Goal: Find specific page/section: Find specific page/section

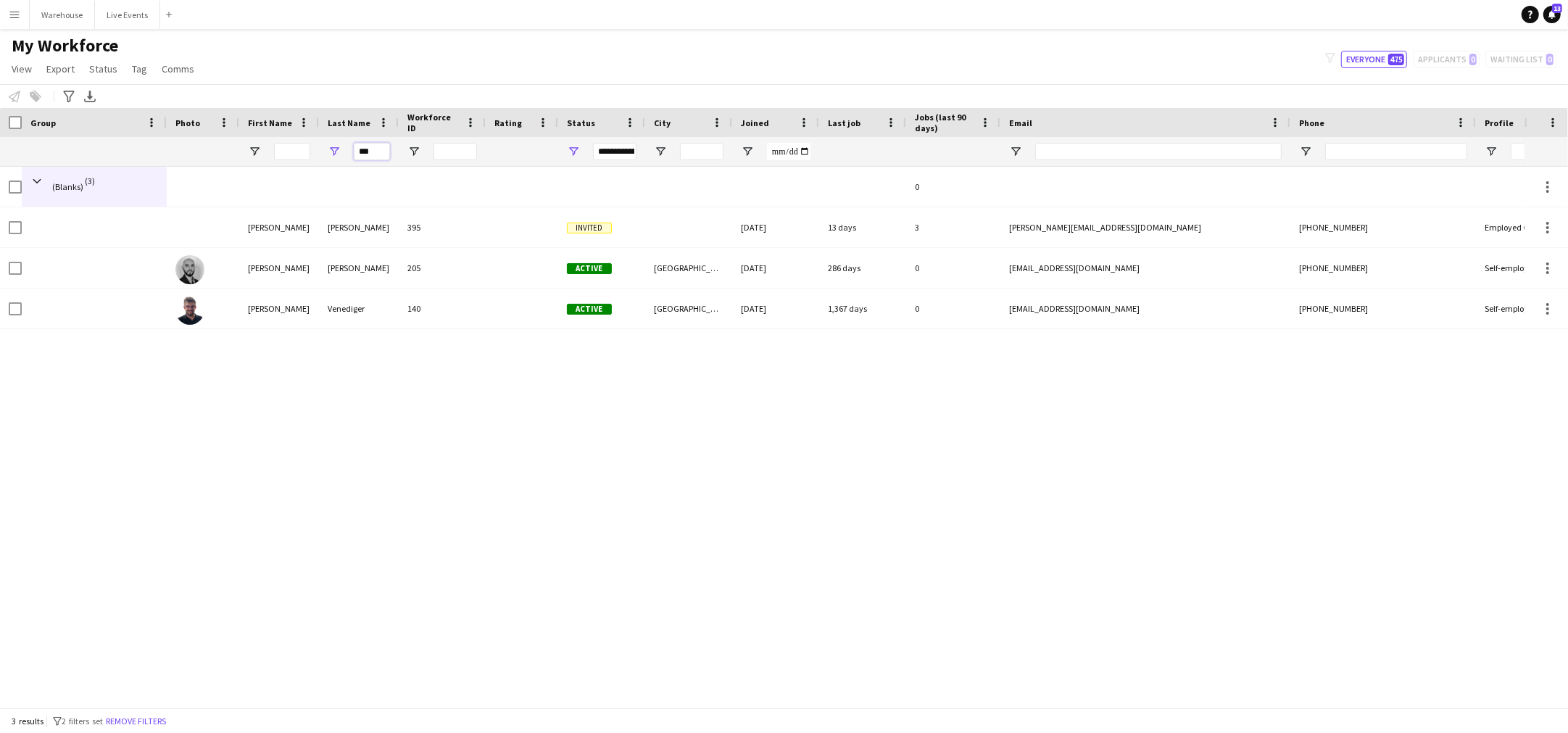
drag, startPoint x: 373, startPoint y: 152, endPoint x: 333, endPoint y: 152, distance: 40.0
click at [333, 152] on div "***" at bounding box center [359, 151] width 80 height 29
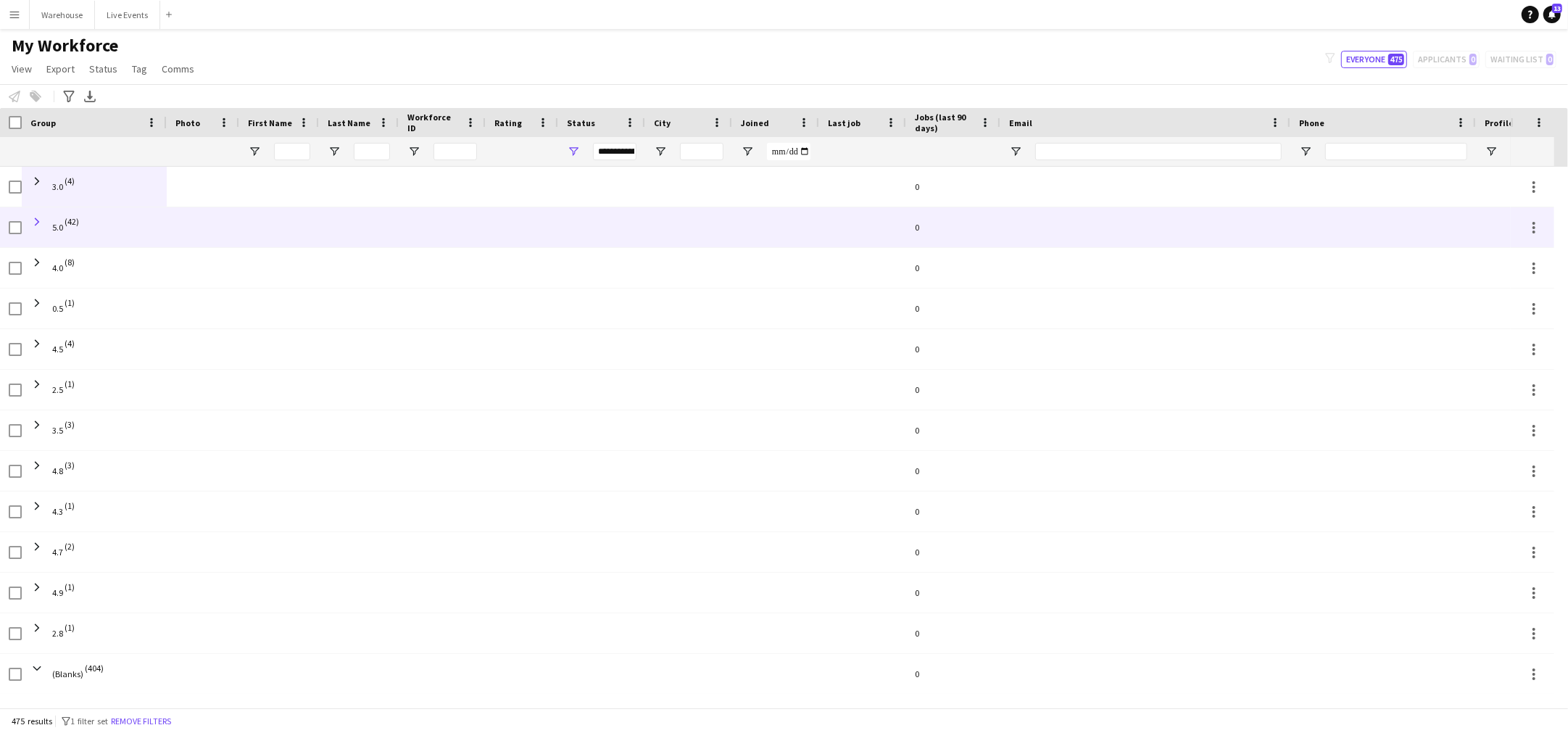
click at [36, 218] on span at bounding box center [37, 222] width 13 height 13
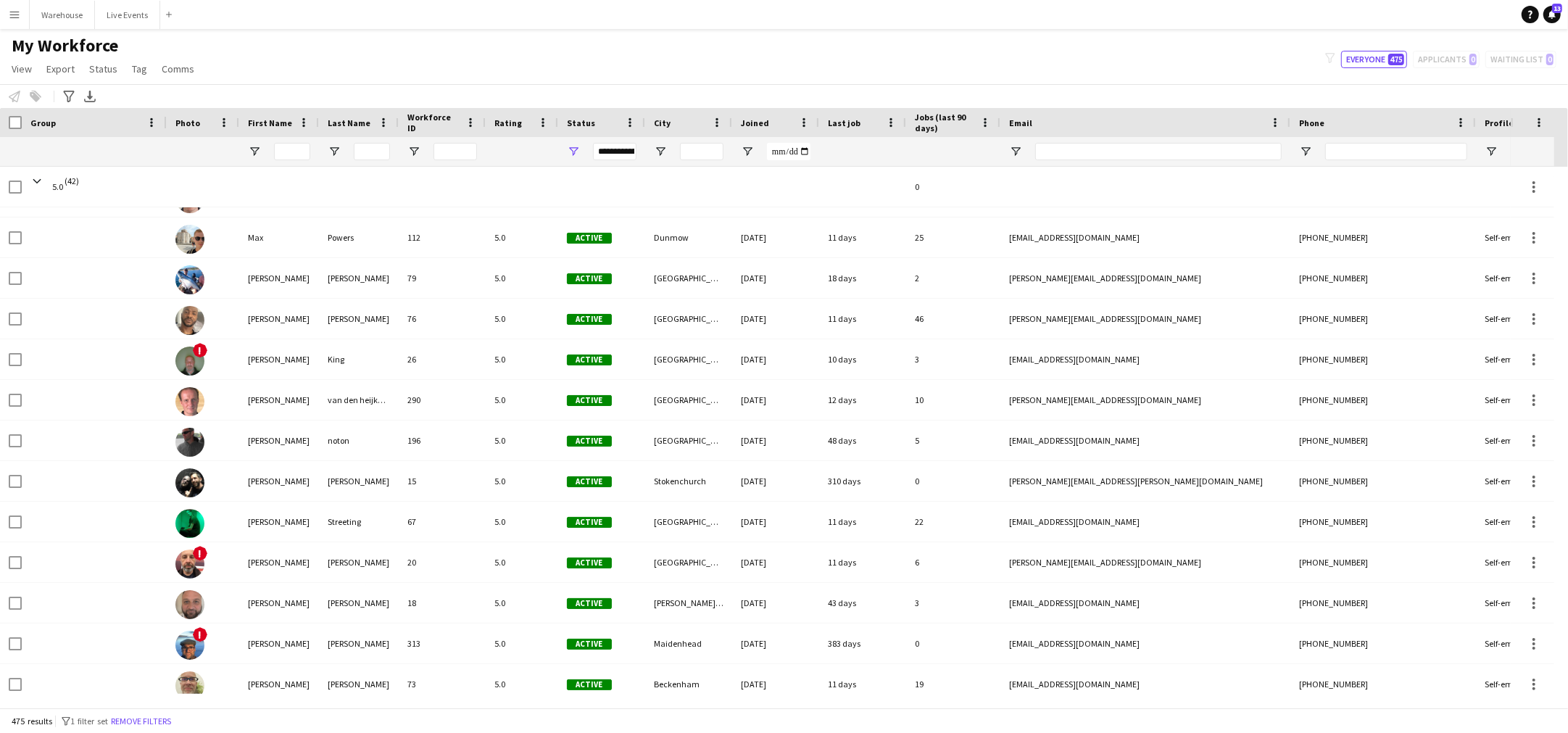
scroll to position [1360, 0]
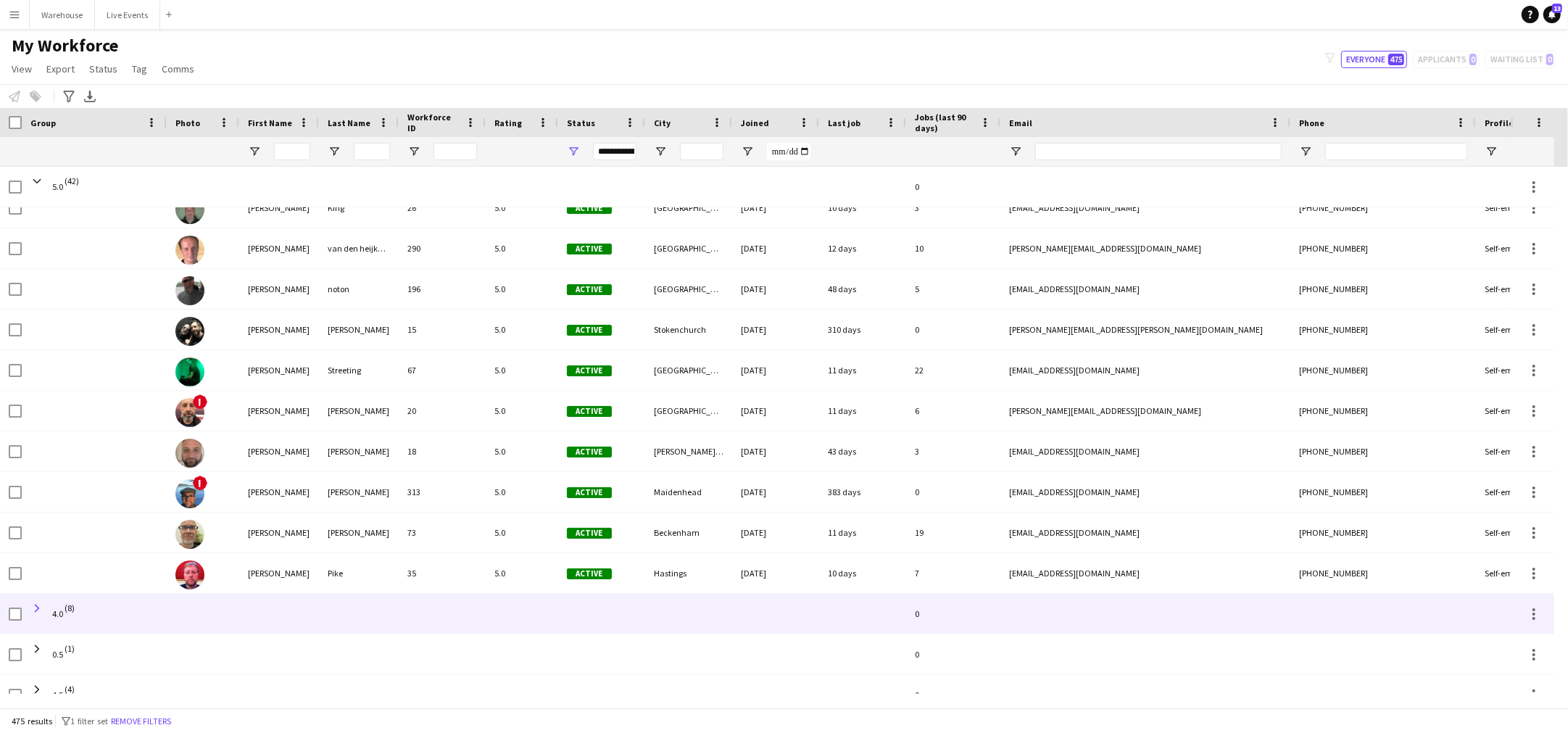
click at [34, 610] on span at bounding box center [37, 608] width 13 height 13
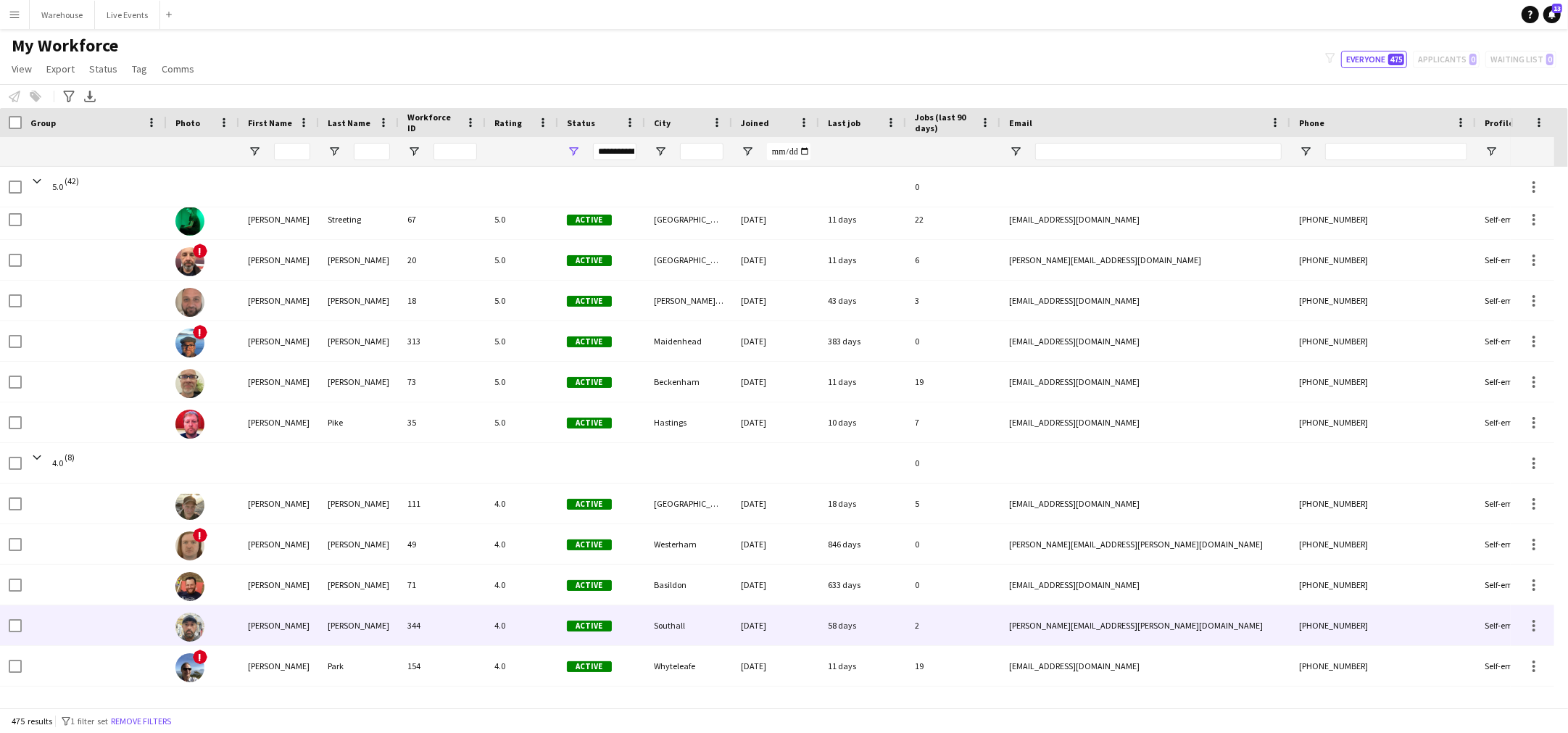
scroll to position [1813, 0]
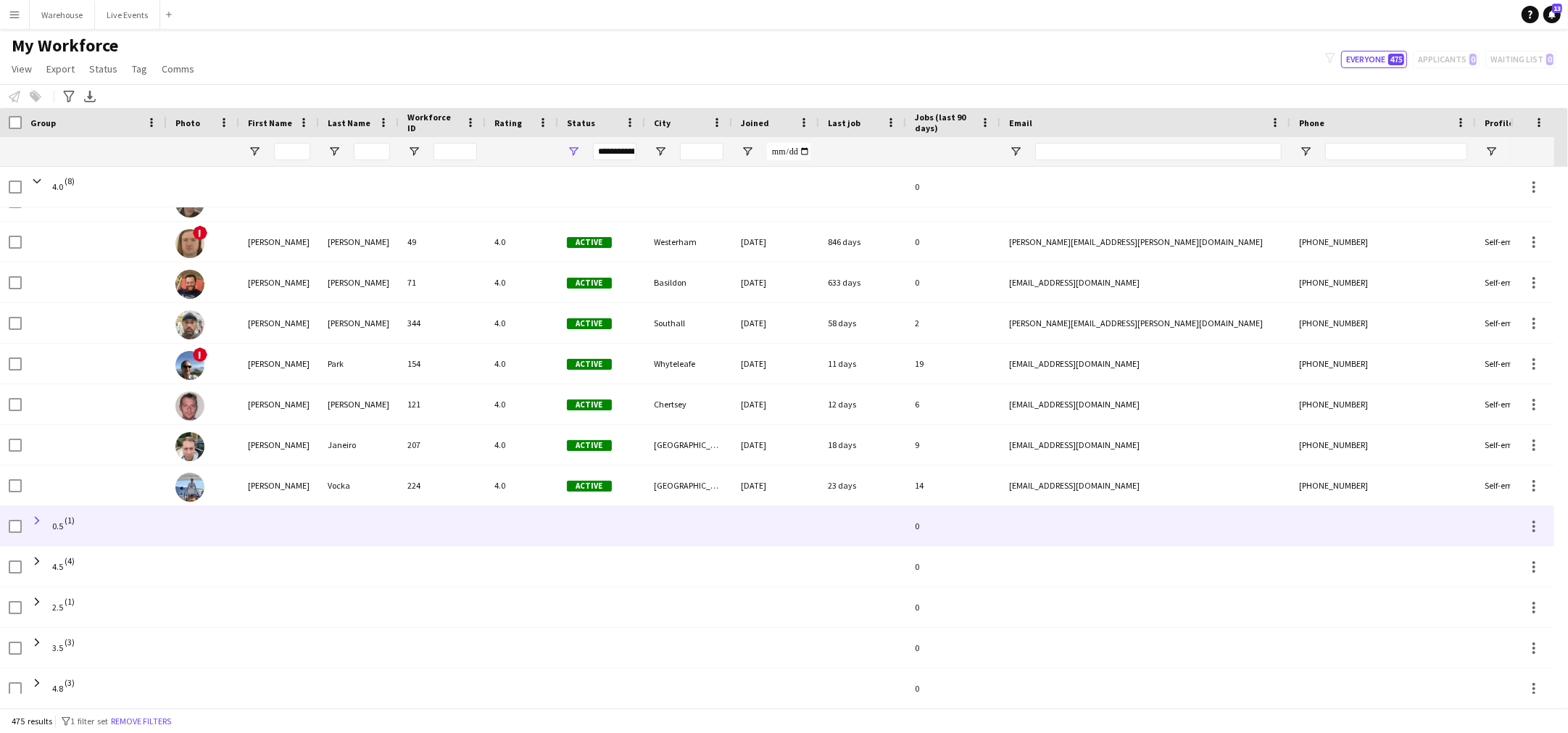
click at [42, 522] on span at bounding box center [37, 520] width 13 height 13
click at [41, 520] on span at bounding box center [37, 520] width 13 height 13
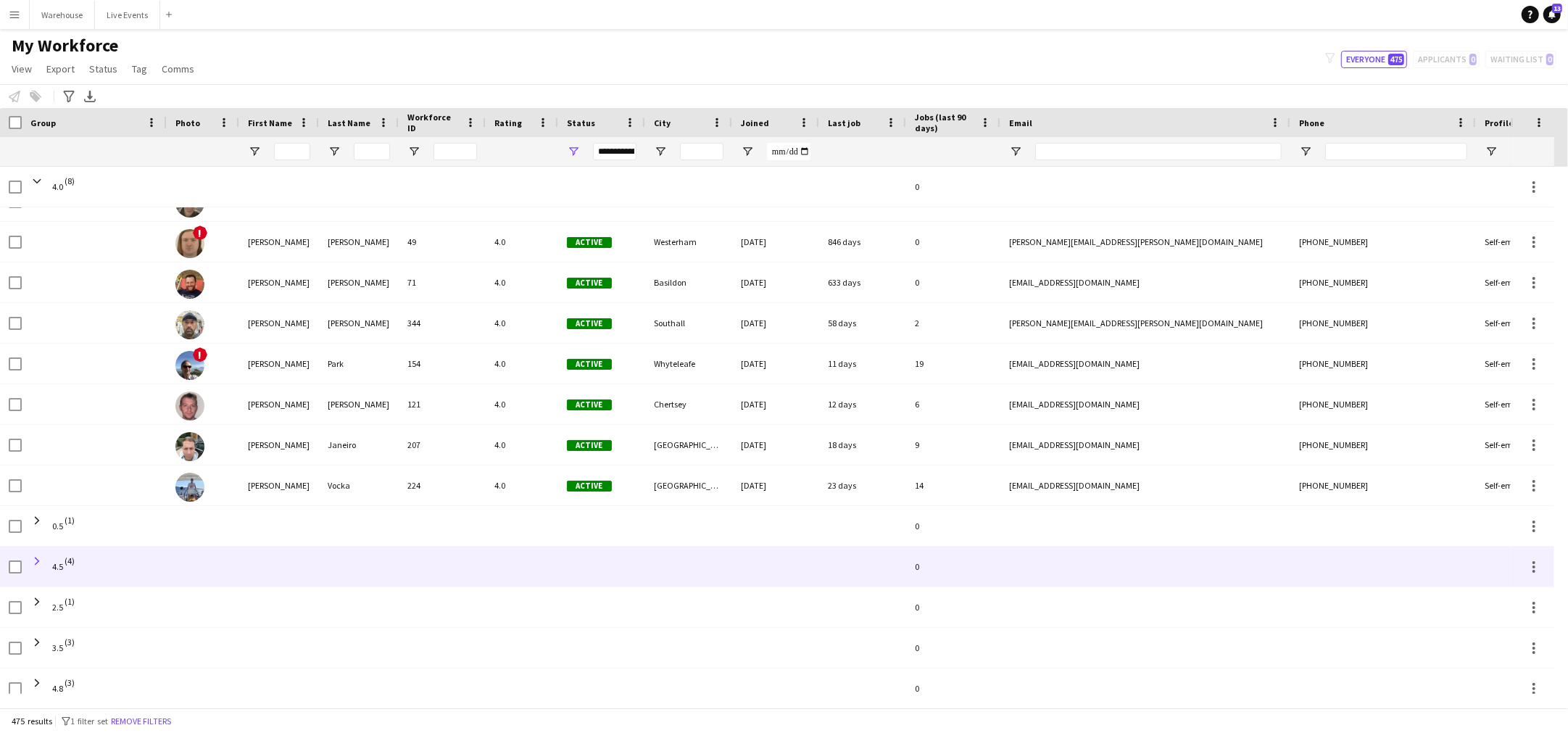
click at [39, 561] on span at bounding box center [37, 561] width 13 height 13
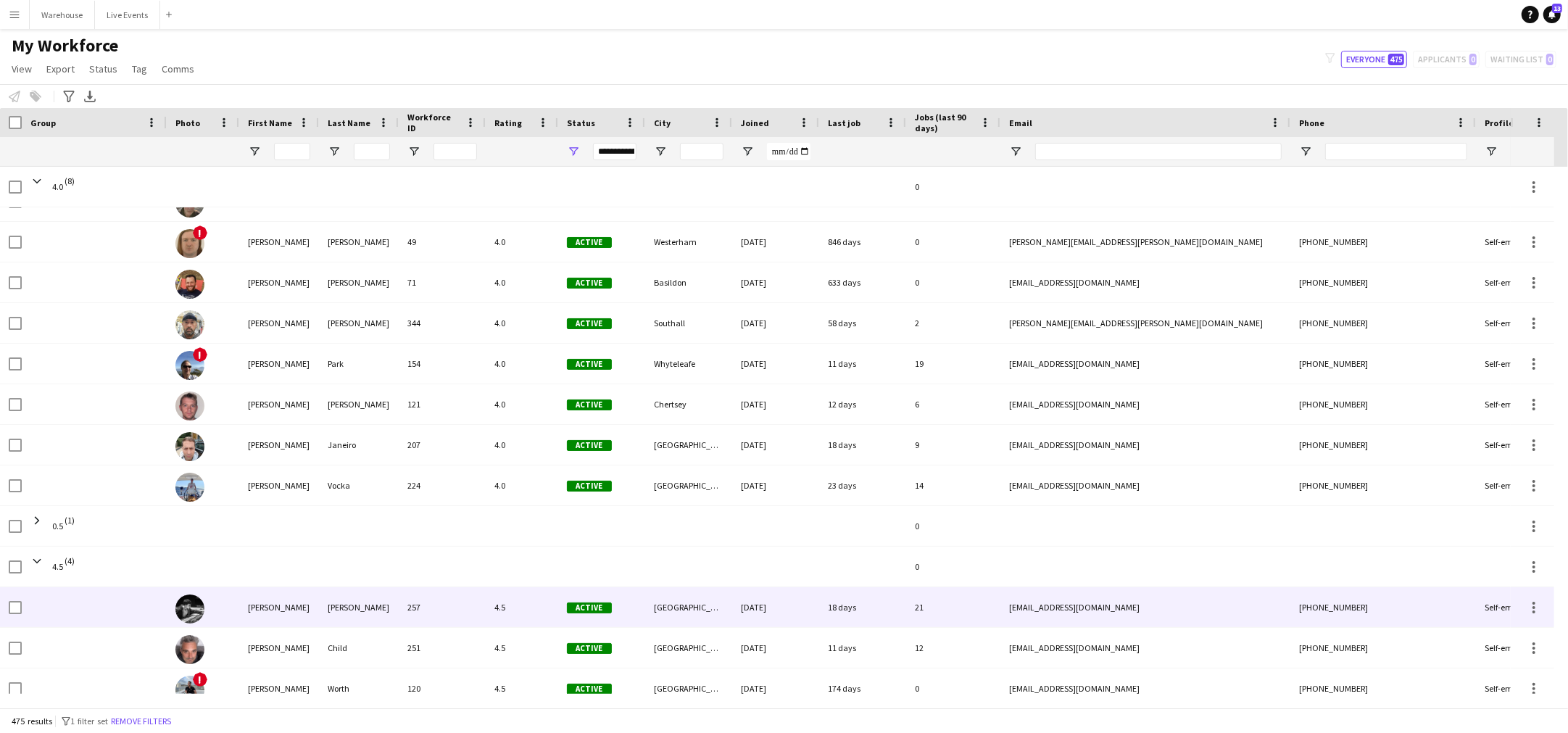
scroll to position [1963, 0]
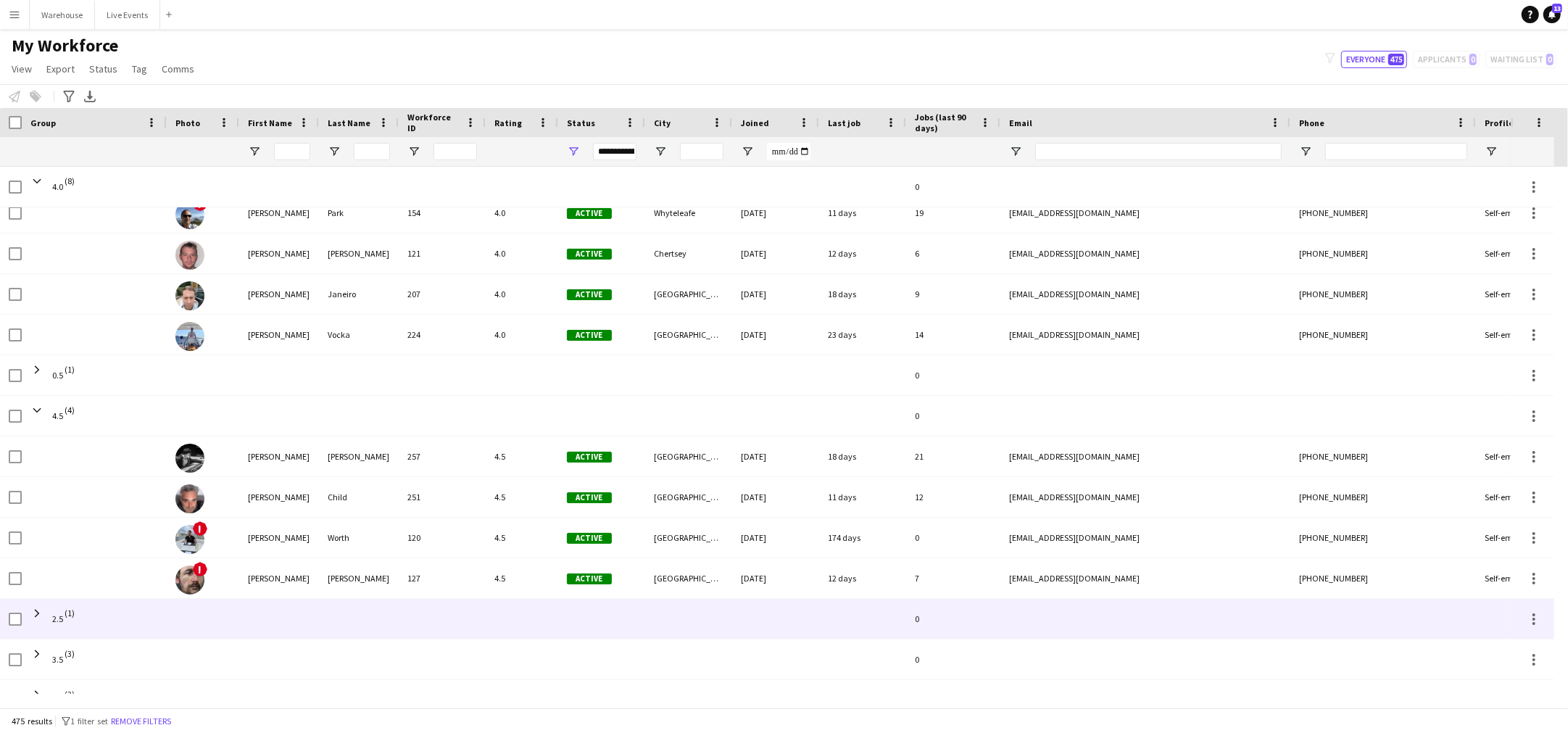
click at [48, 608] on span "2.5 (1)" at bounding box center [94, 619] width 127 height 41
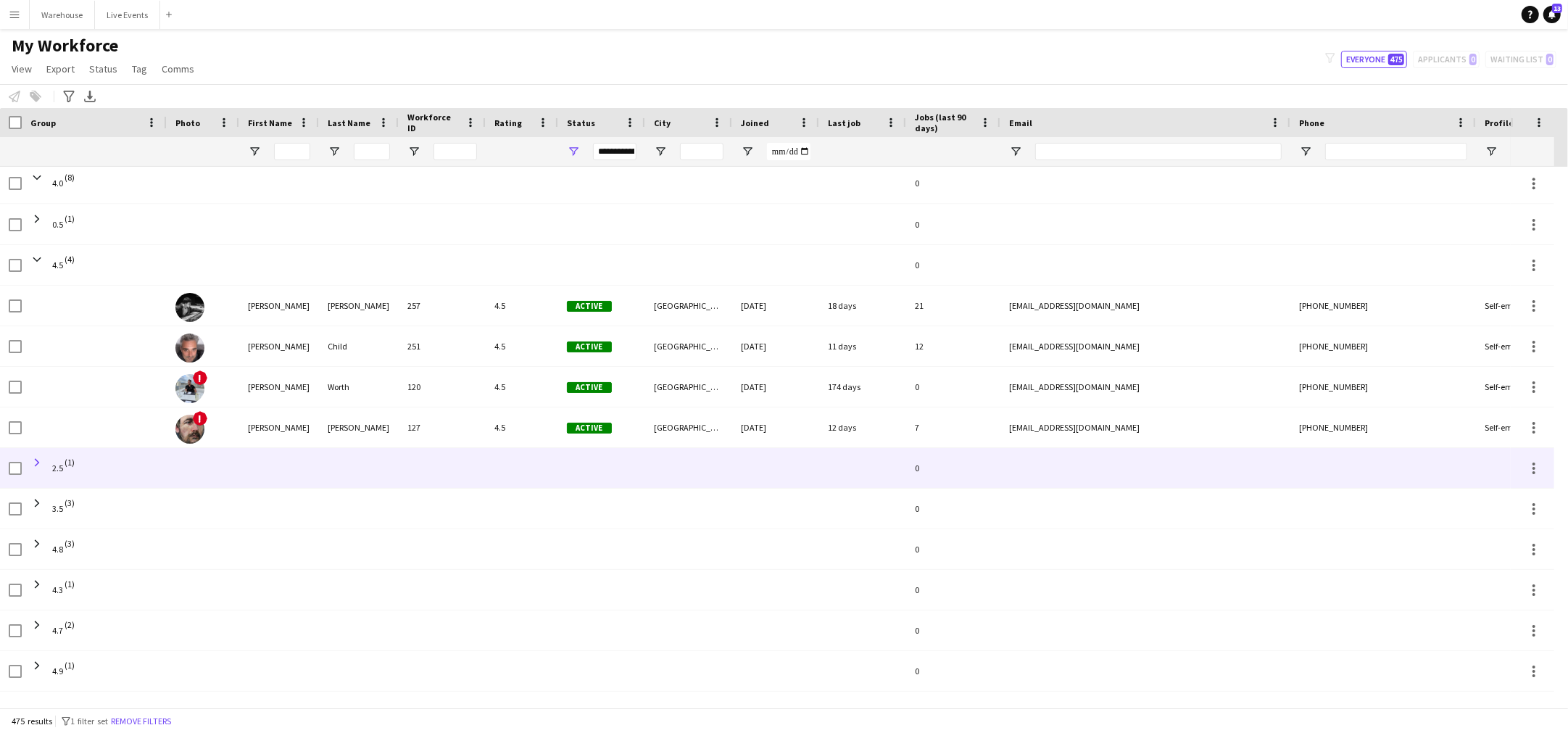
click at [37, 458] on span at bounding box center [37, 462] width 13 height 13
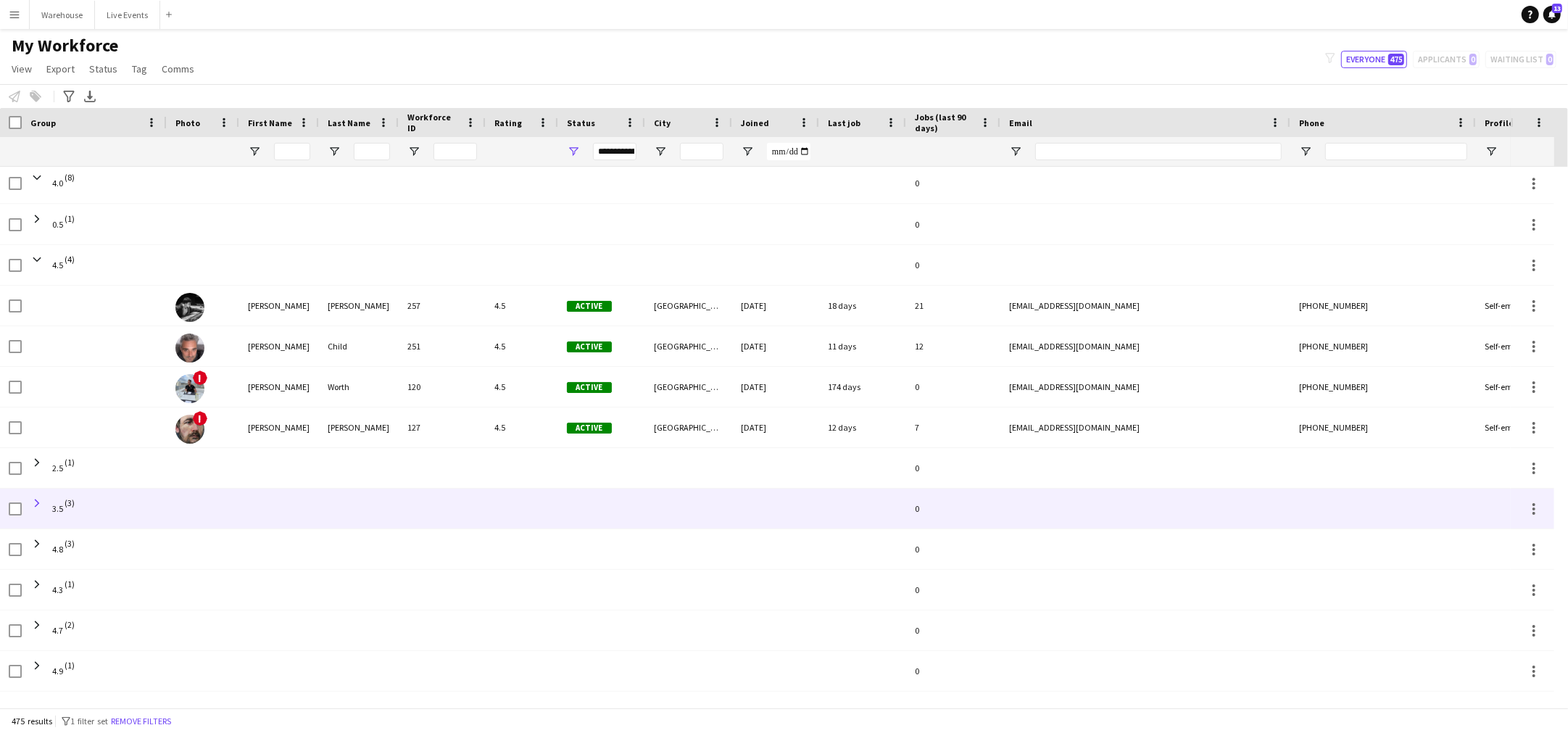
click at [39, 501] on span at bounding box center [37, 502] width 13 height 13
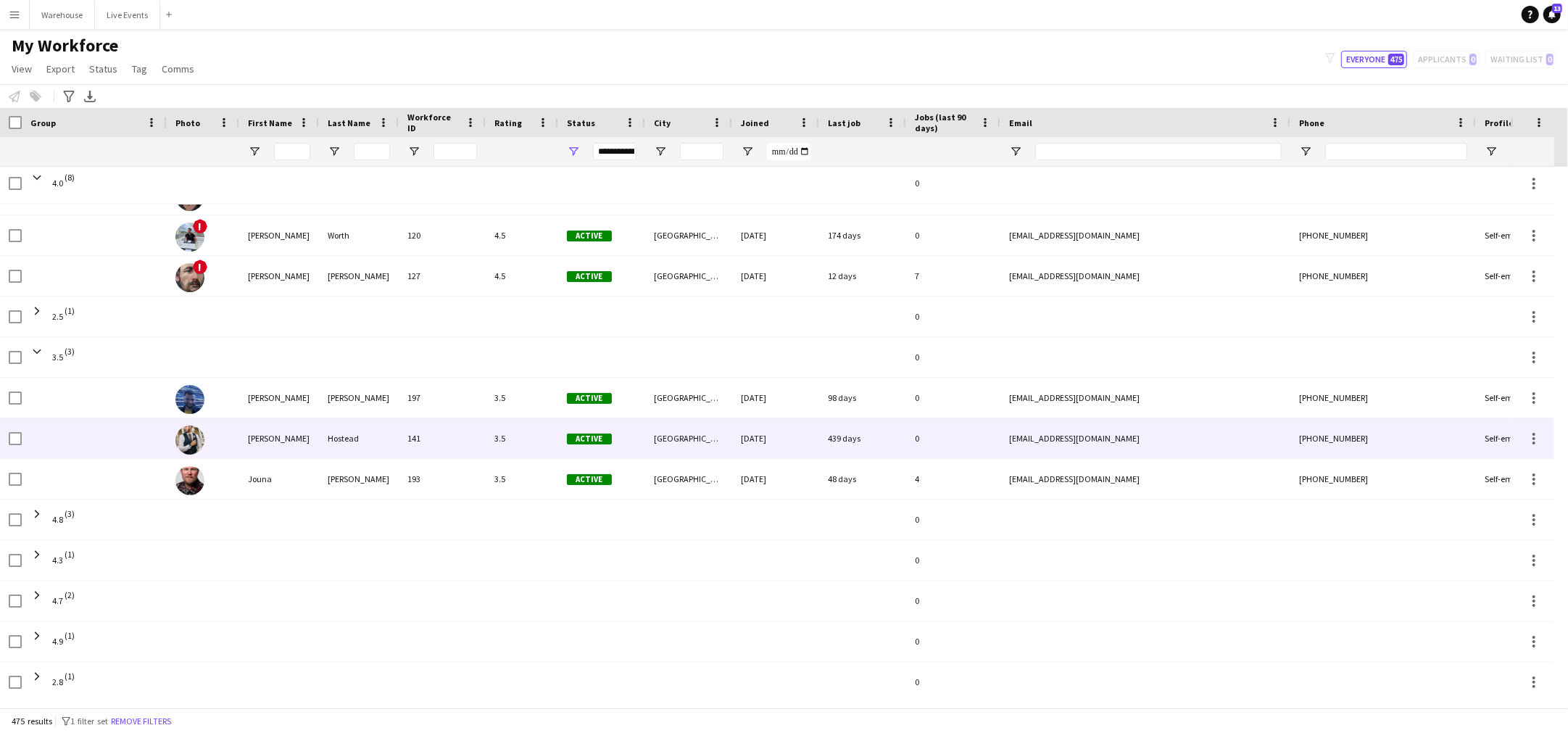
scroll to position [2266, 0]
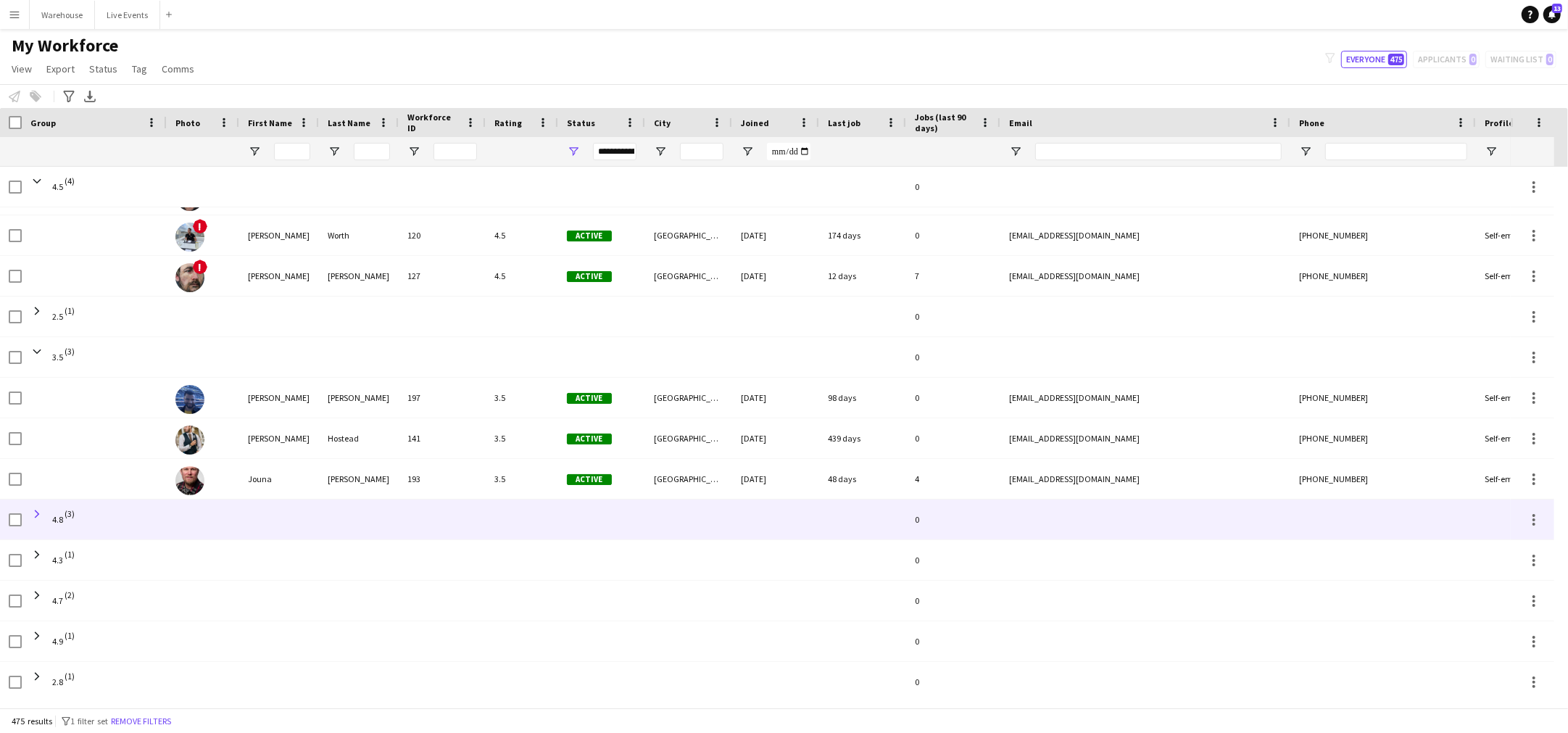
click at [34, 510] on span at bounding box center [37, 513] width 13 height 13
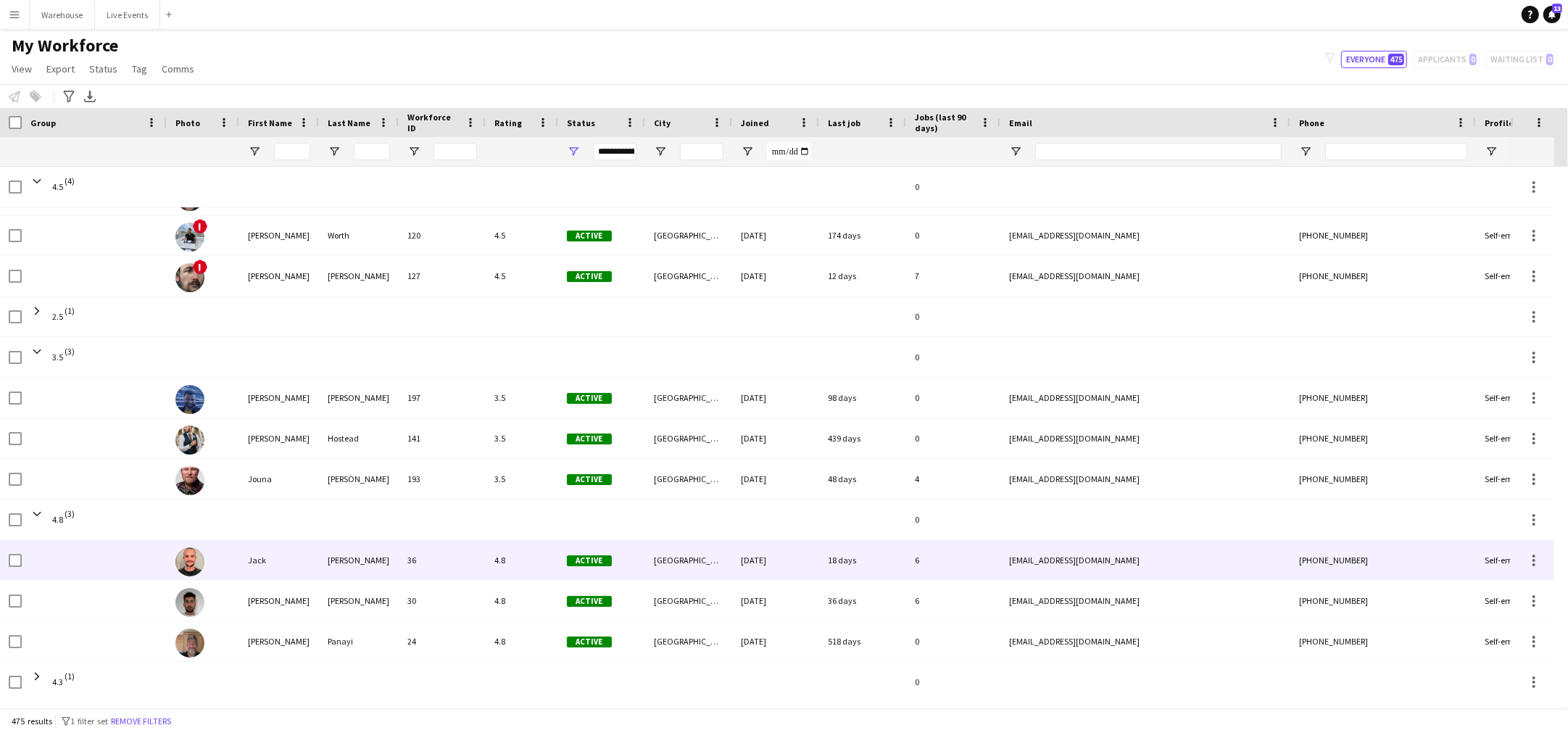
scroll to position [2417, 0]
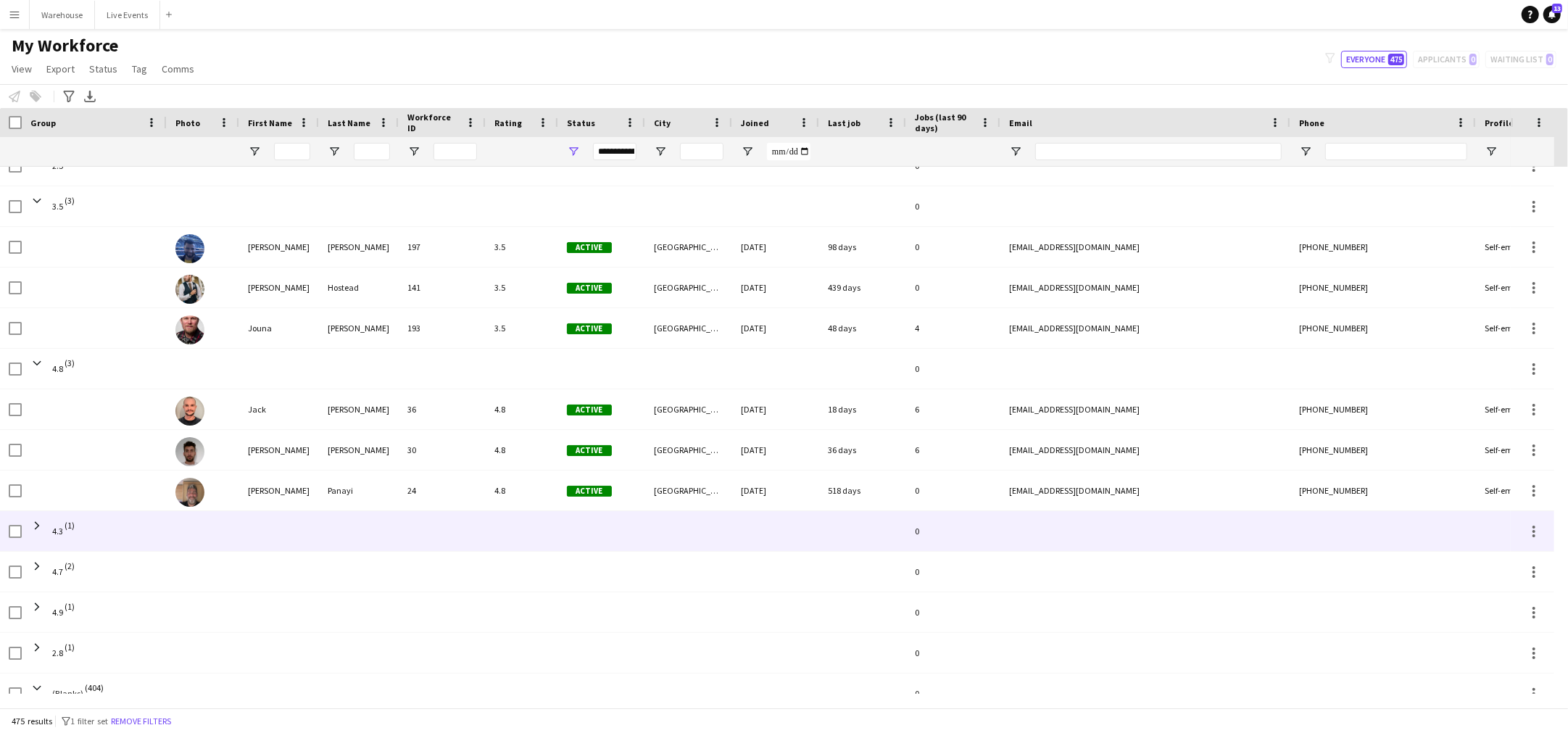
click at [39, 527] on span at bounding box center [37, 525] width 13 height 13
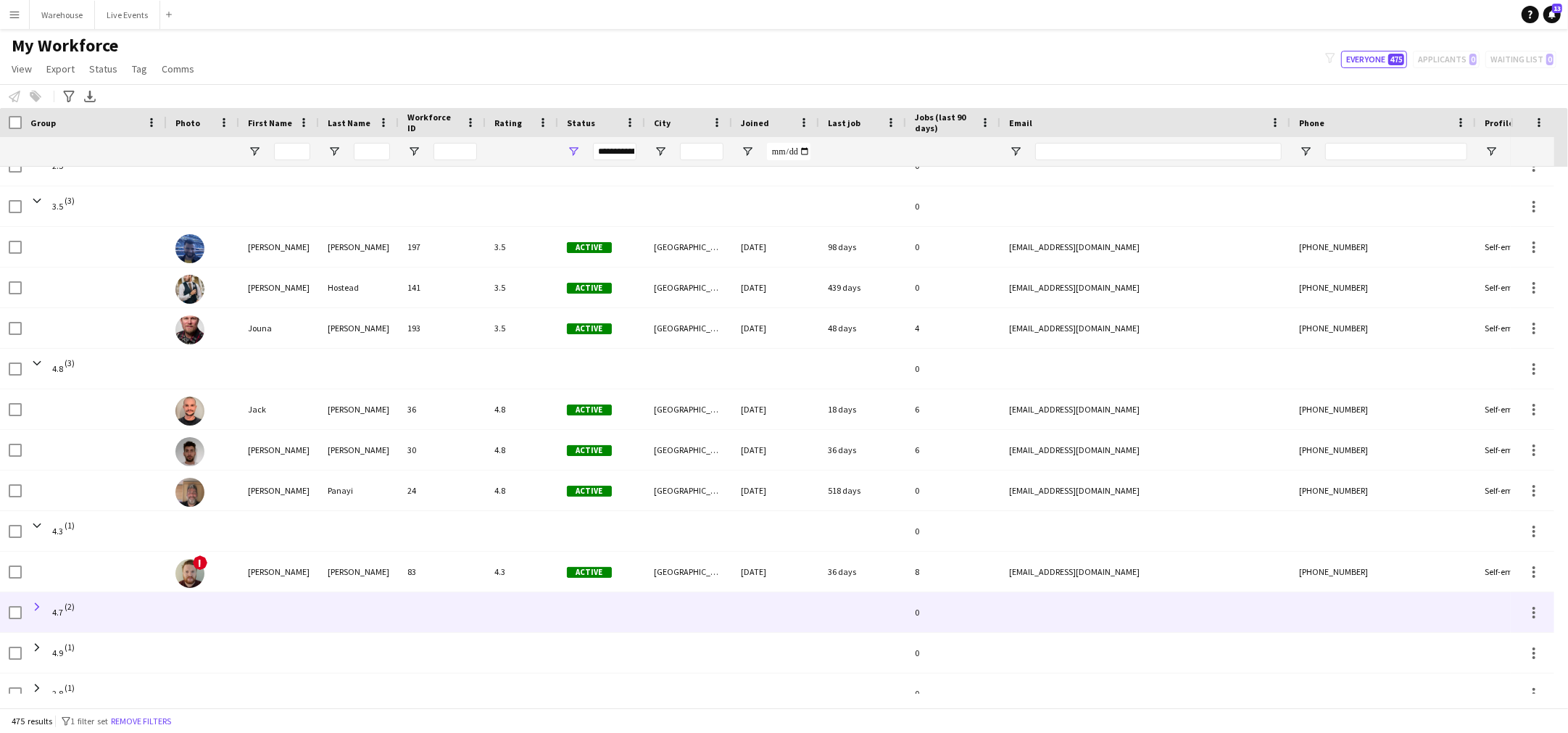
click at [36, 605] on span at bounding box center [37, 607] width 13 height 13
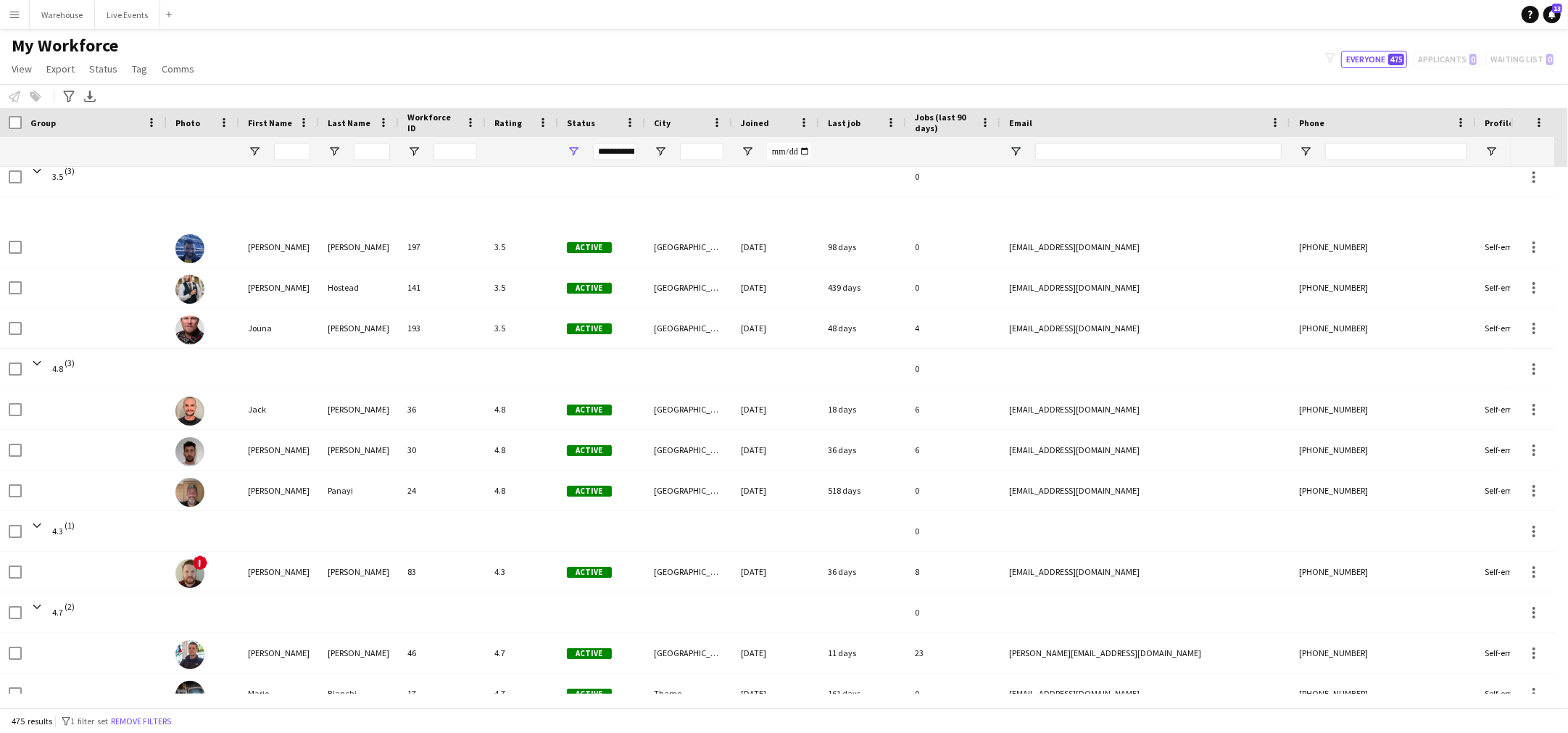
scroll to position [2568, 0]
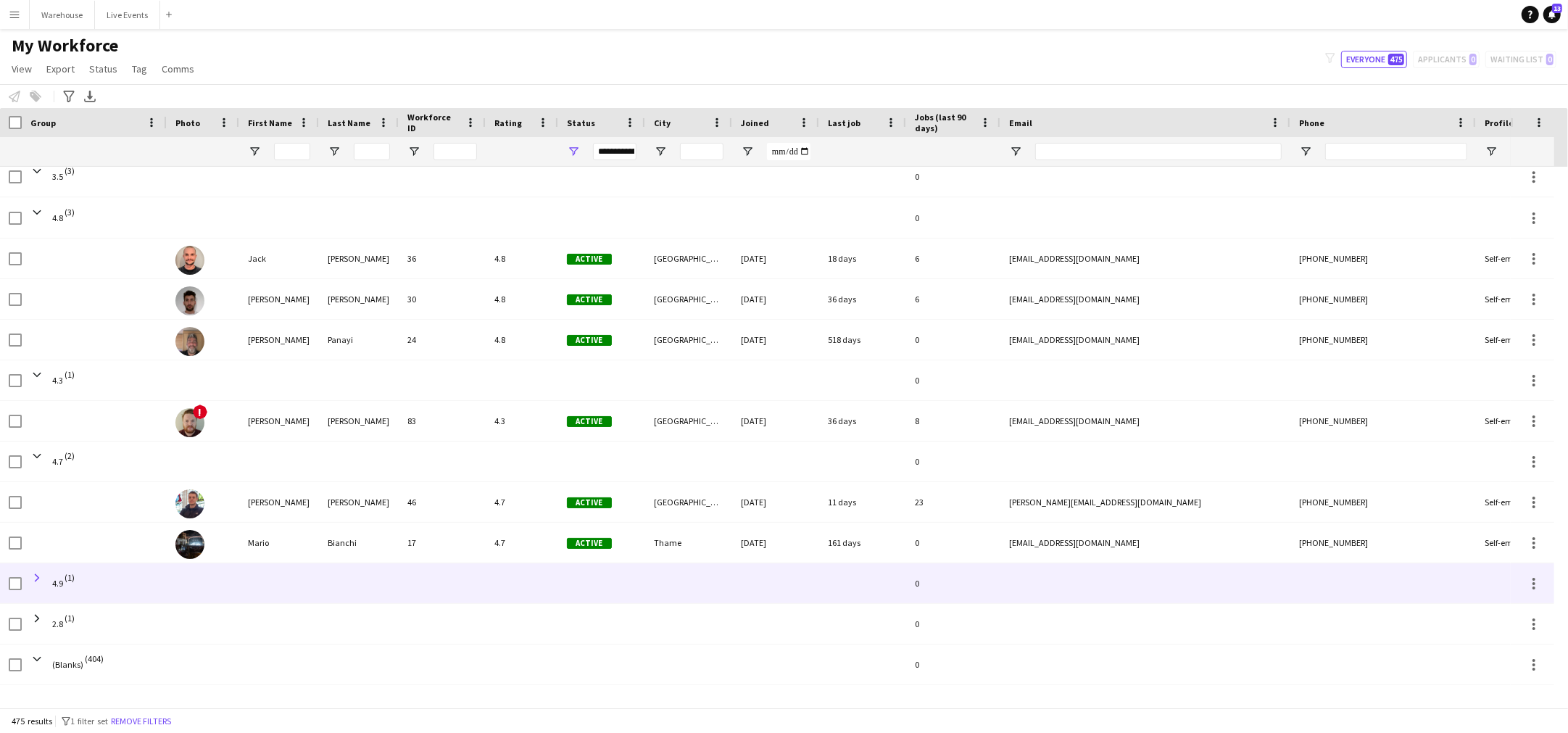
click at [39, 572] on span at bounding box center [37, 577] width 13 height 13
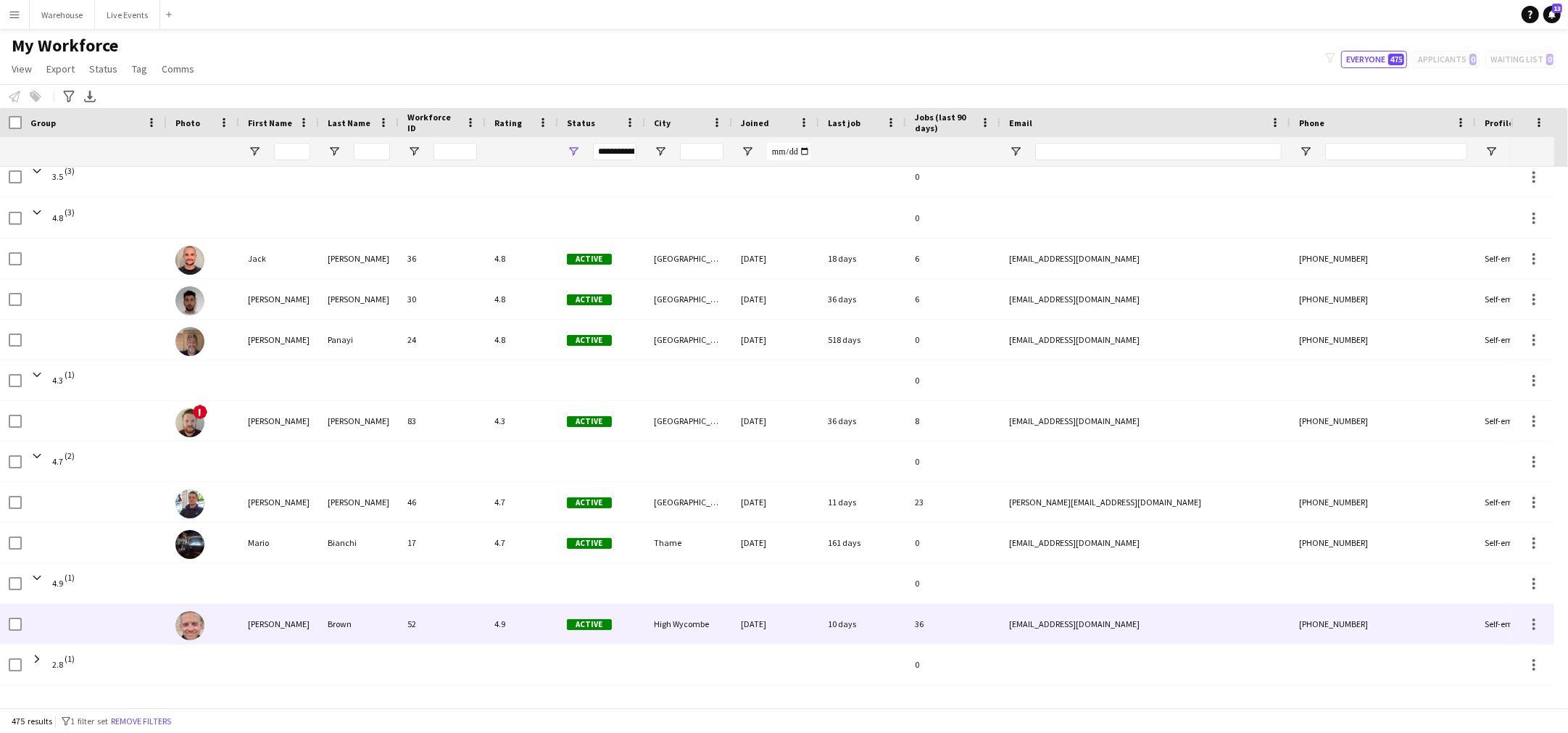
scroll to position [2719, 0]
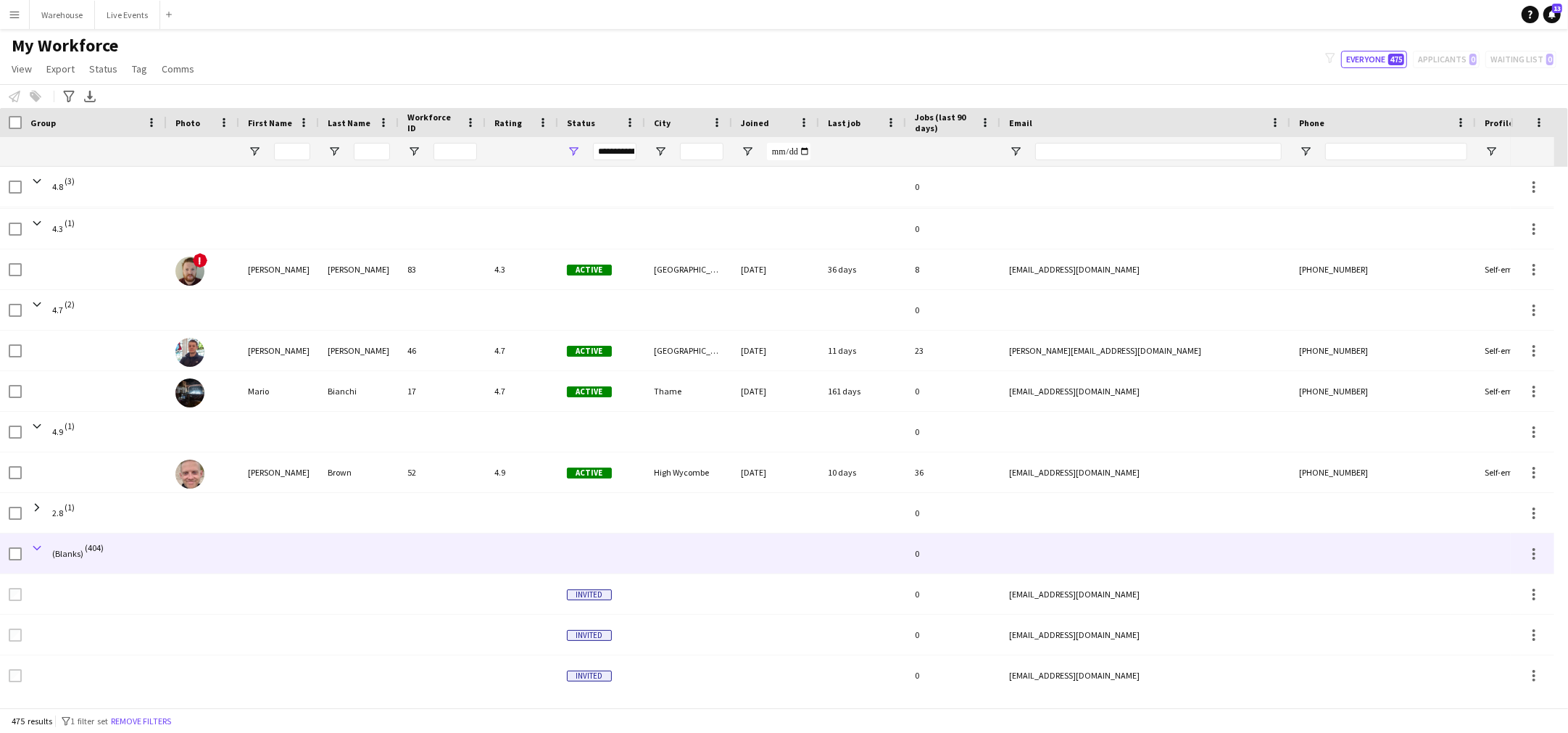
click at [34, 547] on span at bounding box center [37, 548] width 13 height 13
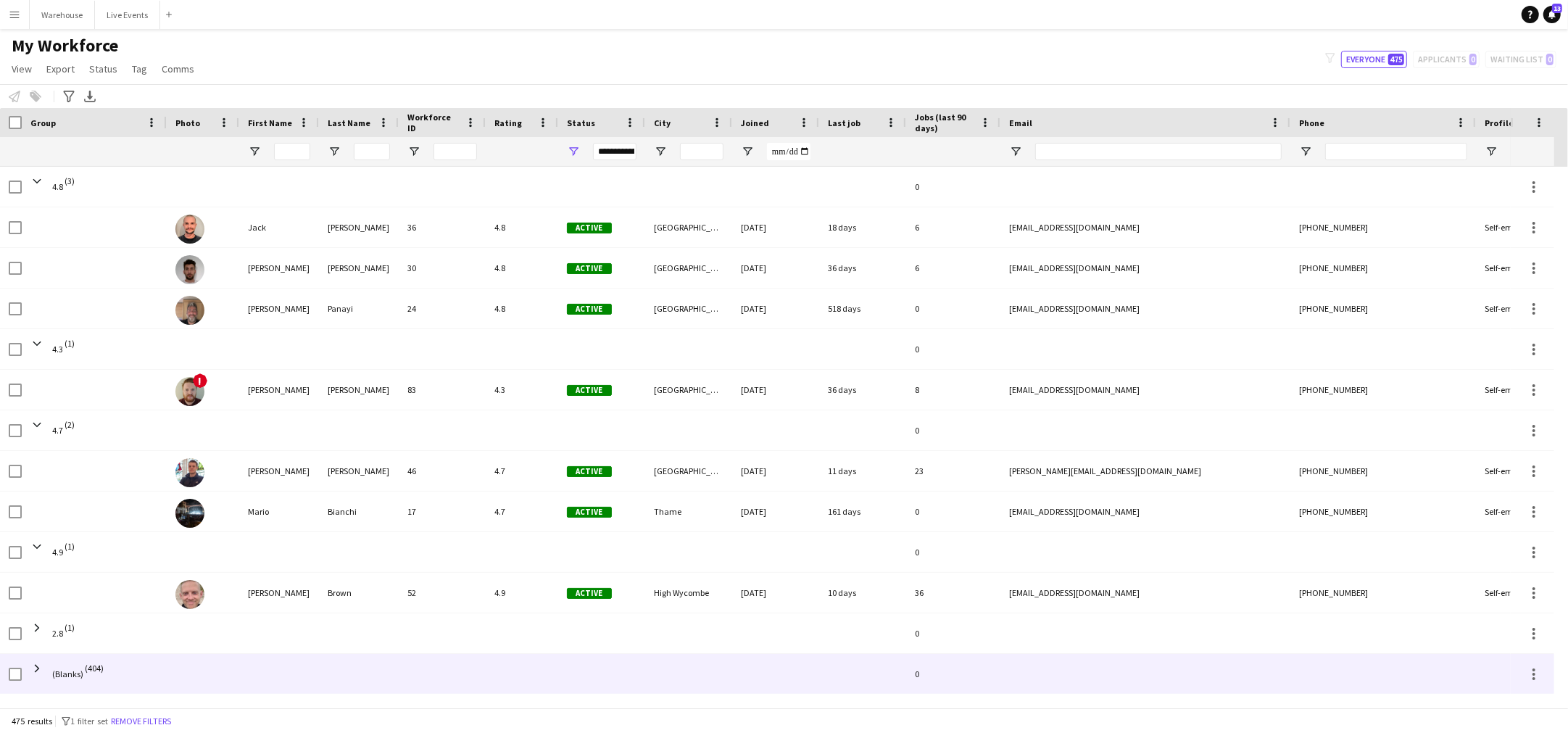
click at [47, 665] on span "(Blanks) (404)" at bounding box center [94, 674] width 127 height 41
click at [41, 664] on span at bounding box center [37, 668] width 13 height 13
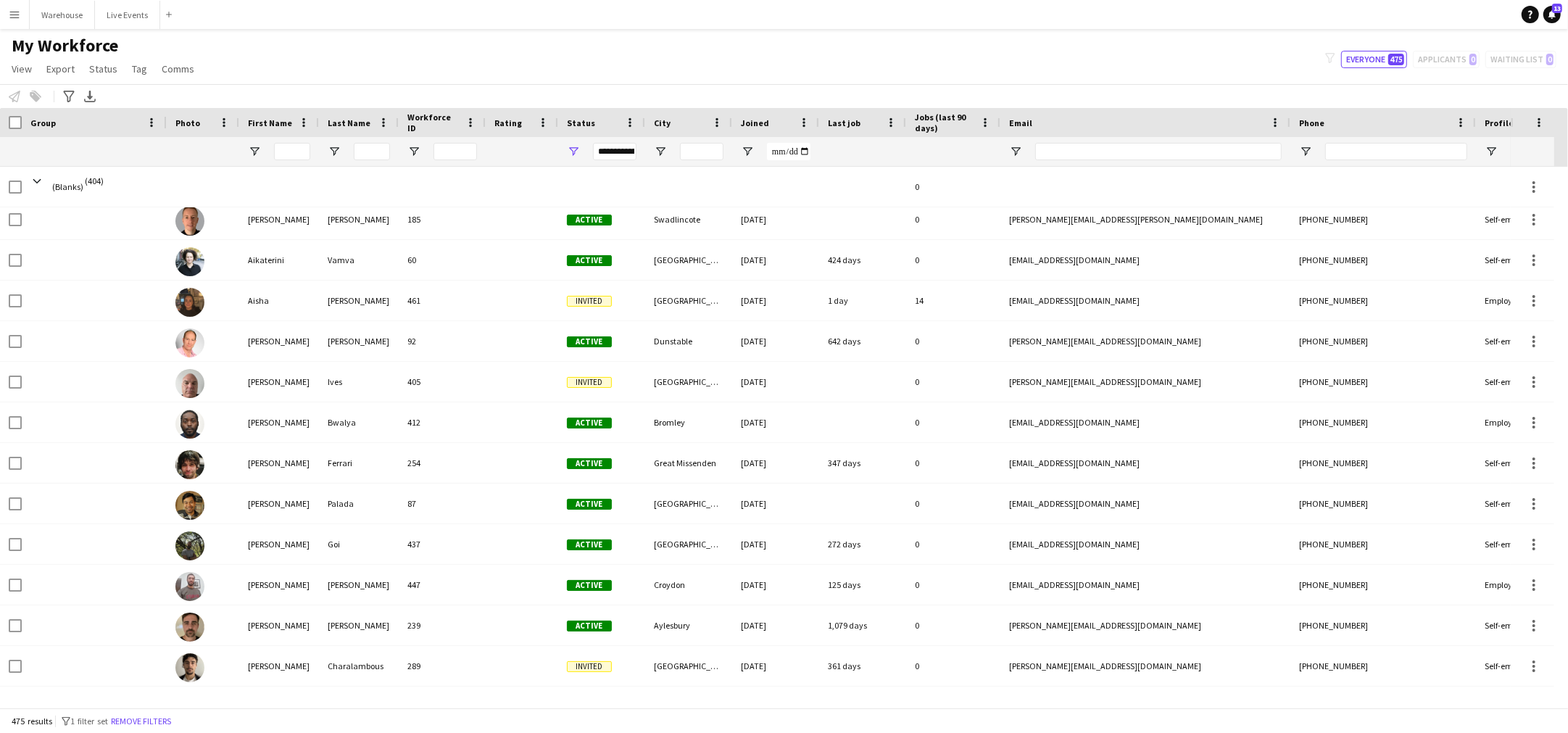
scroll to position [0, 0]
